Goal: Find specific page/section: Find specific page/section

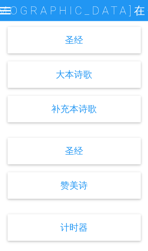
scroll to position [390, 0]
click at [32, 117] on div "补充本诗歌" at bounding box center [74, 108] width 133 height 26
click at [51, 112] on link "补充本诗歌" at bounding box center [73, 108] width 45 height 11
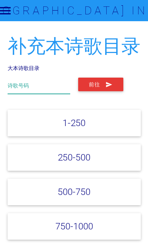
click at [56, 81] on input "text" at bounding box center [39, 86] width 62 height 16
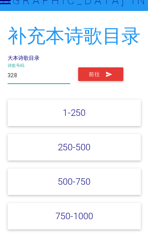
type input "328"
click at [106, 78] on icon "submit" at bounding box center [108, 85] width 7 height 14
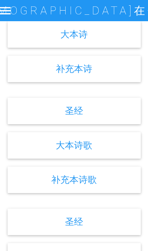
scroll to position [319, 0]
click at [120, 154] on div "大本诗歌" at bounding box center [74, 145] width 133 height 26
click at [106, 153] on div "大本诗歌" at bounding box center [74, 145] width 133 height 26
click at [104, 151] on div "大本诗歌" at bounding box center [74, 145] width 133 height 26
click at [64, 151] on link "大本诗歌" at bounding box center [74, 145] width 36 height 11
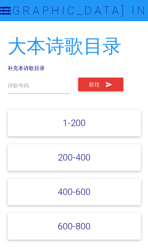
click at [11, 86] on label "诗歌号码" at bounding box center [18, 86] width 21 height 8
click at [22, 79] on input "text" at bounding box center [39, 86] width 62 height 16
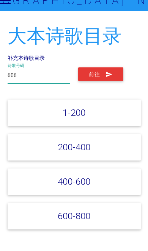
type input "606"
click at [106, 78] on icon "submit" at bounding box center [108, 85] width 7 height 14
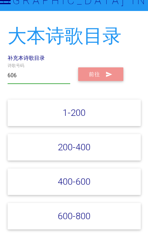
scroll to position [10, 0]
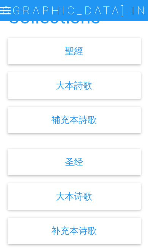
scroll to position [268, 0]
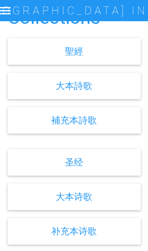
click at [33, 209] on div "大本诗歌" at bounding box center [74, 196] width 133 height 26
click at [34, 201] on div "大本诗歌" at bounding box center [74, 196] width 133 height 26
click at [49, 202] on div "大本诗歌" at bounding box center [74, 196] width 133 height 26
click at [59, 201] on link "大本诗歌" at bounding box center [74, 196] width 36 height 11
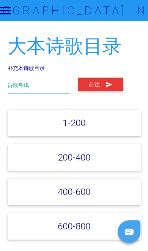
click at [19, 78] on input "text" at bounding box center [39, 86] width 62 height 16
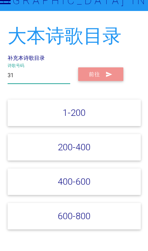
type input "31"
click at [110, 78] on icon "submit" at bounding box center [108, 85] width 7 height 14
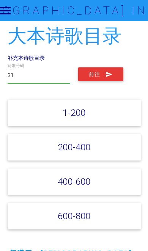
click at [119, 69] on button "前往" at bounding box center [100, 74] width 45 height 14
